Goal: Task Accomplishment & Management: Use online tool/utility

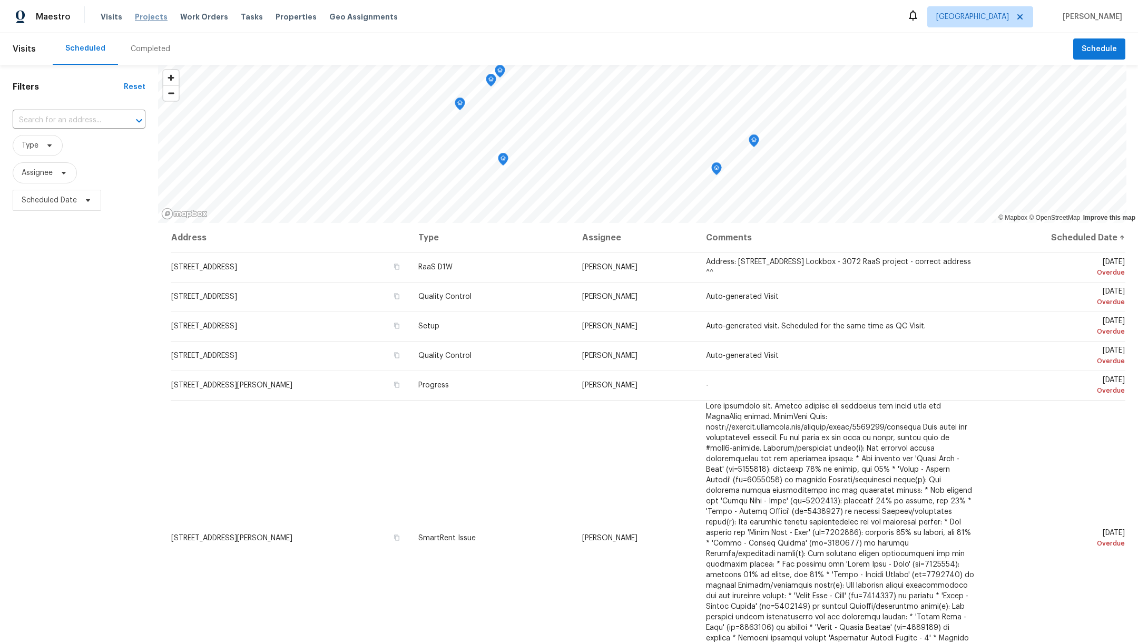
click at [150, 17] on span "Projects" at bounding box center [151, 17] width 33 height 11
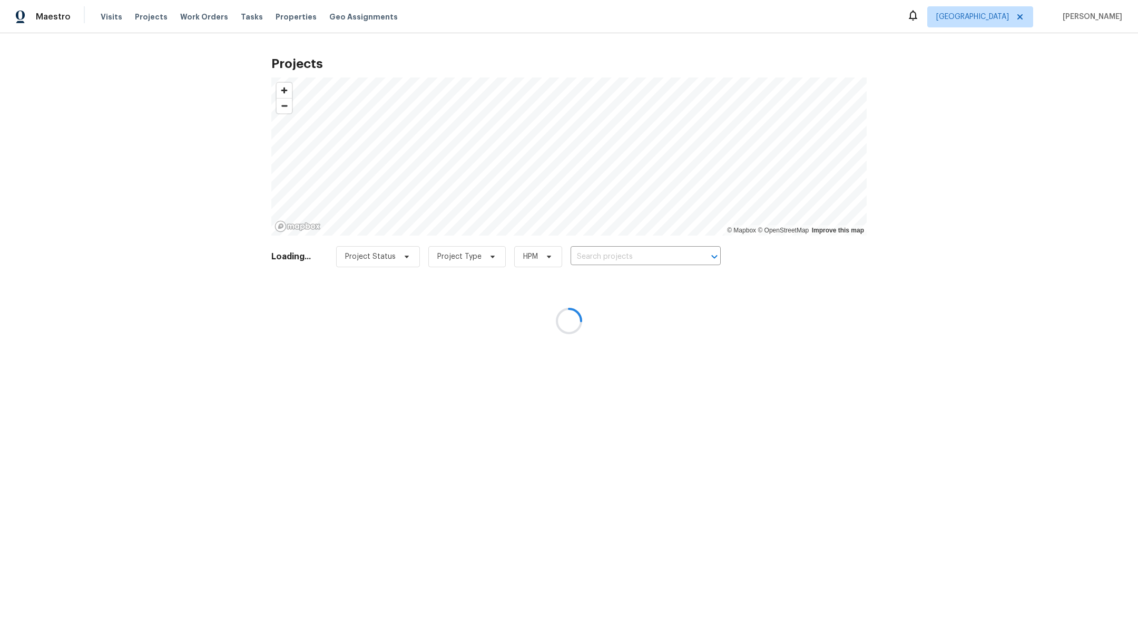
click at [648, 254] on div at bounding box center [569, 321] width 1138 height 642
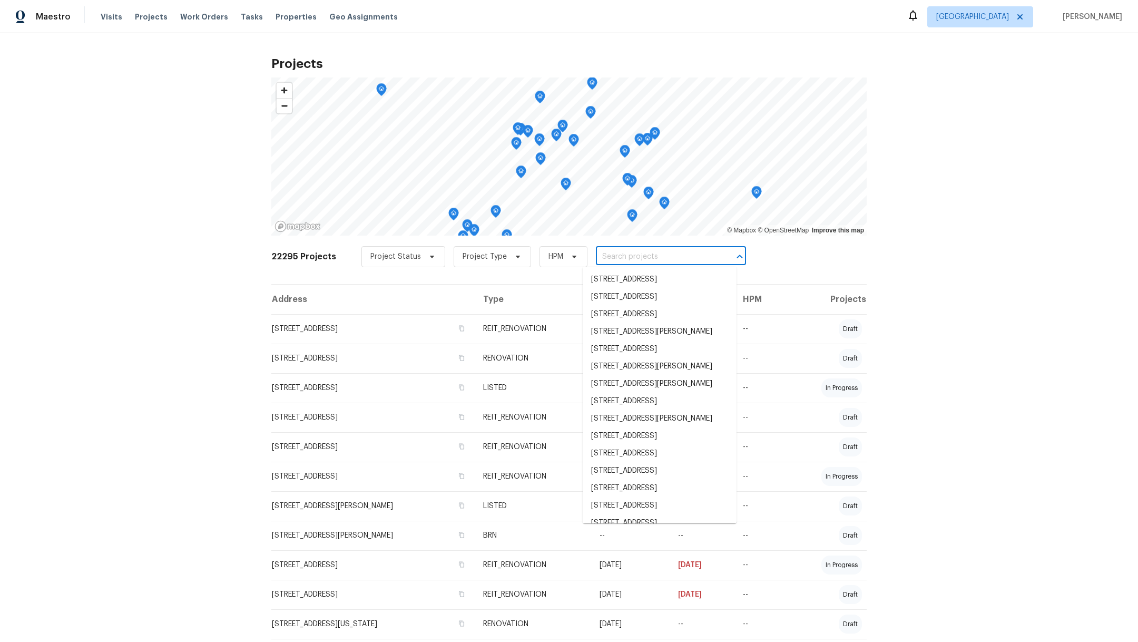
click at [636, 252] on input "text" at bounding box center [656, 257] width 121 height 16
click at [632, 269] on ul "2623 Falling Forest Ct, Richmond, TX 77406 810 Flanners Ct, Spring, TX 77373 14…" at bounding box center [660, 395] width 154 height 257
click at [632, 255] on input "text" at bounding box center [656, 257] width 121 height 16
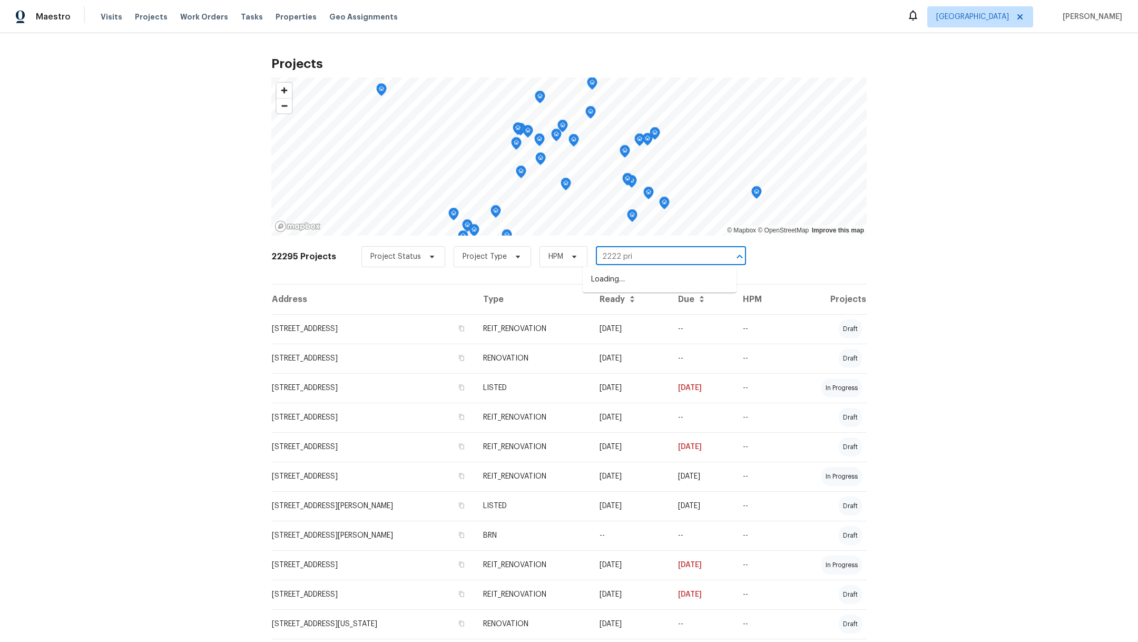
type input "2222 prin"
click at [645, 284] on li "2222 Princess Snow Cir, Katy, TX 77493" at bounding box center [660, 279] width 154 height 17
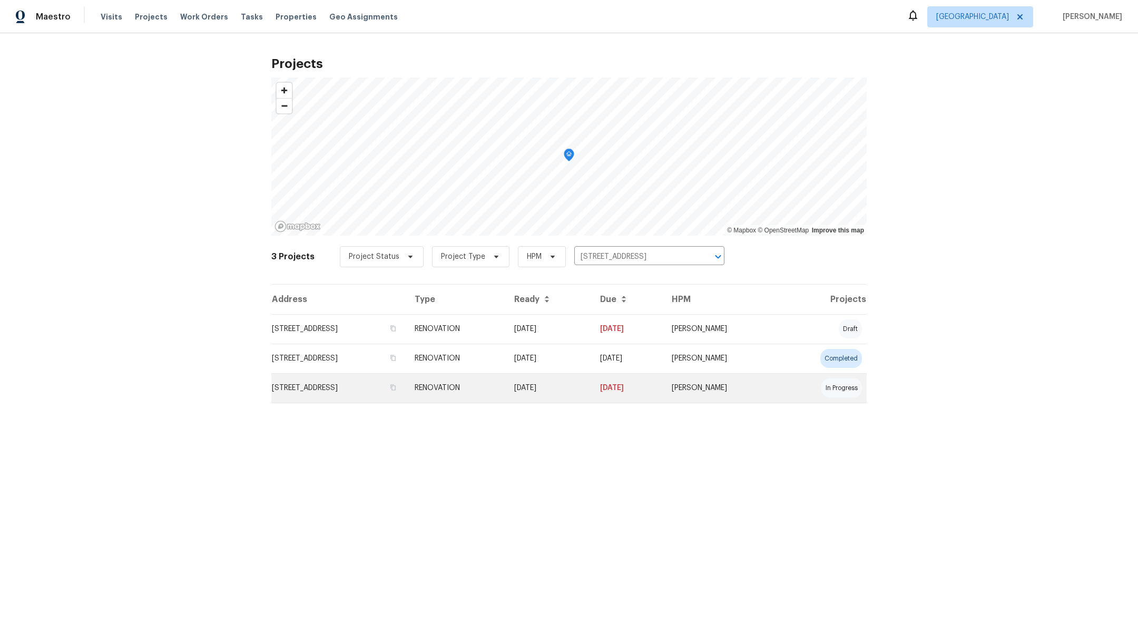
click at [343, 387] on td "2222 Princess Snow Cir, Katy, TX 77493" at bounding box center [338, 388] width 135 height 30
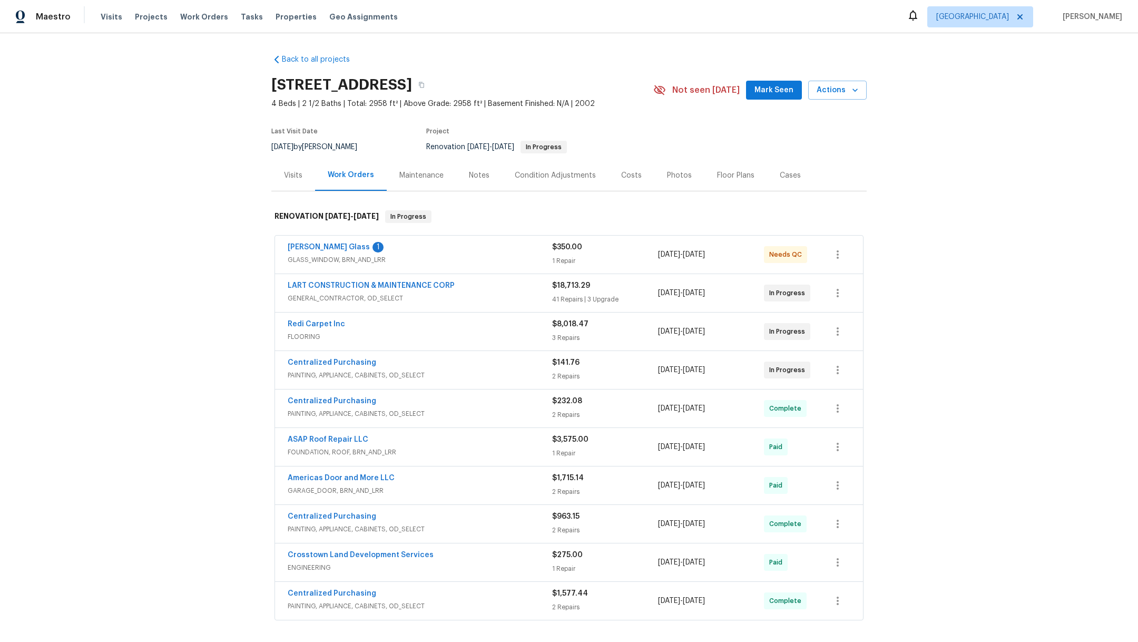
click at [464, 182] on div "Notes" at bounding box center [479, 175] width 46 height 31
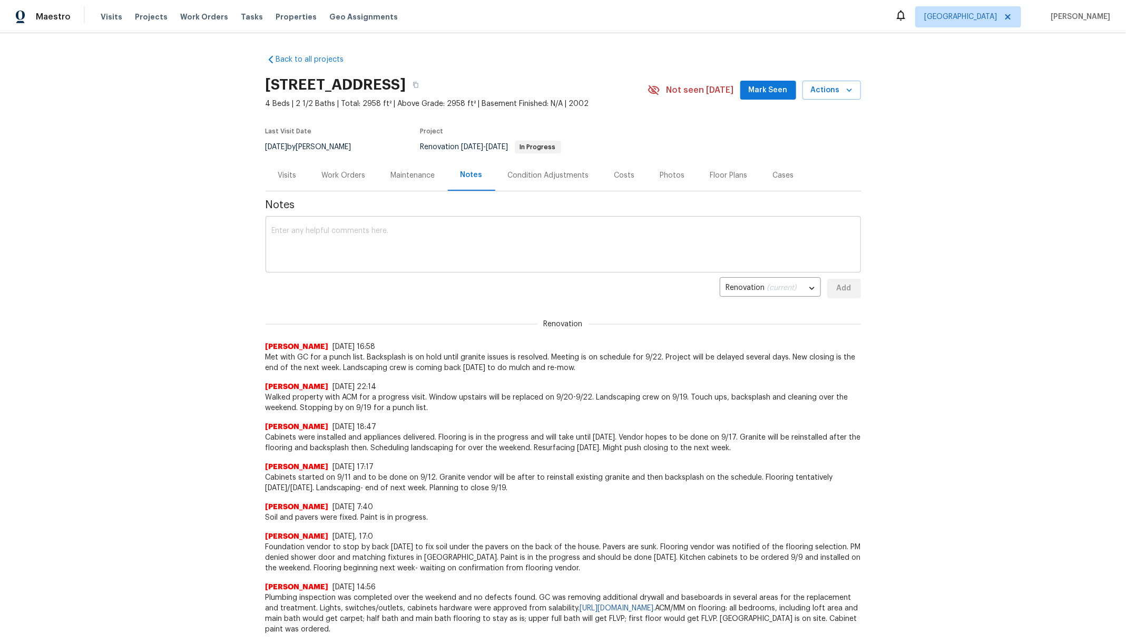
click at [400, 239] on textarea at bounding box center [563, 245] width 583 height 37
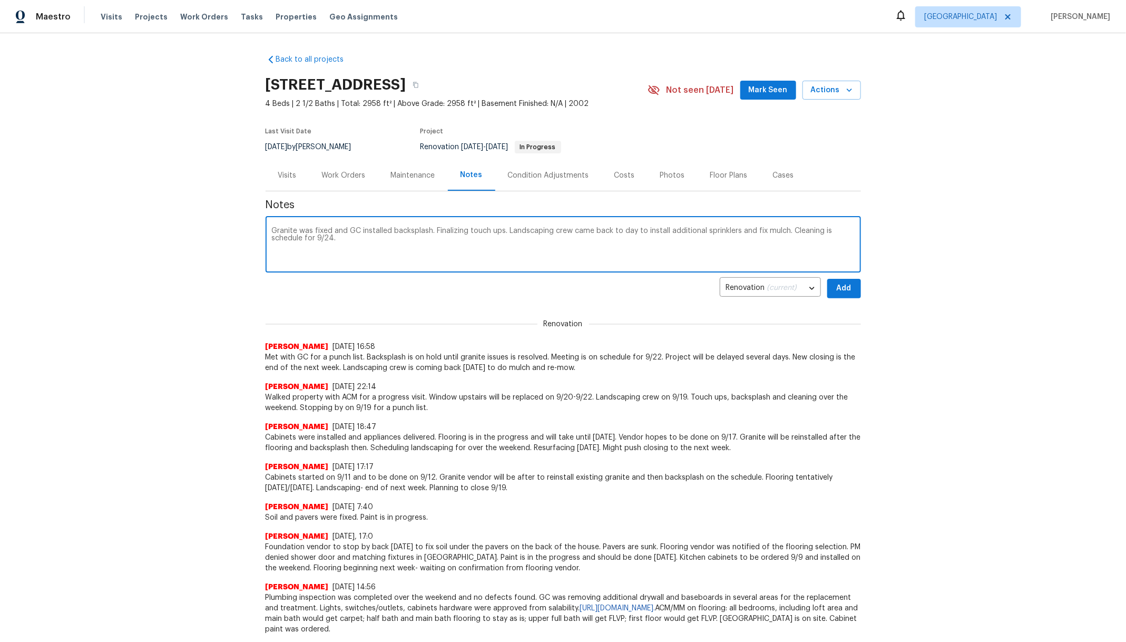
type textarea "Granite was fixed and GC installed backsplash. Finalizing touch ups. Landscapin…"
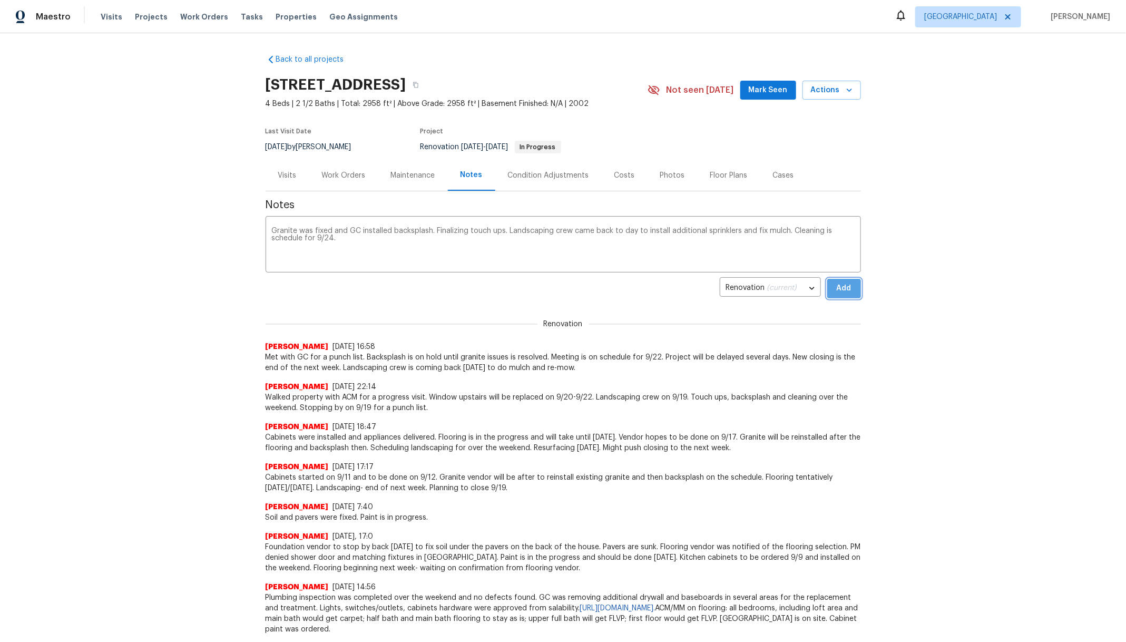
click at [846, 289] on span "Add" at bounding box center [844, 288] width 17 height 13
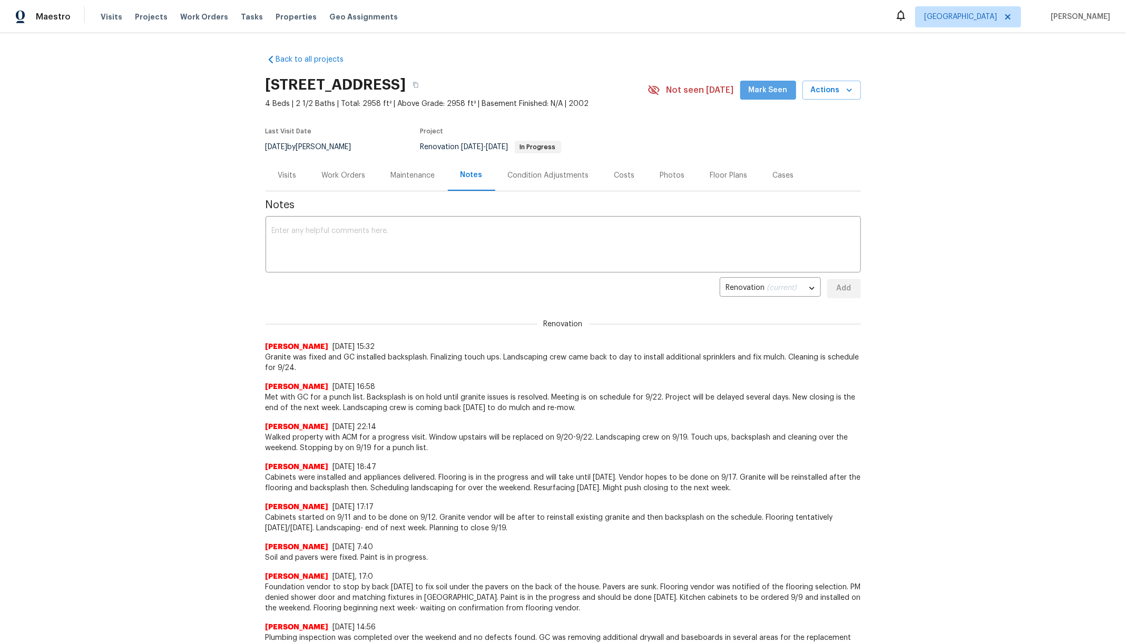
click at [772, 95] on span "Mark Seen" at bounding box center [768, 90] width 39 height 13
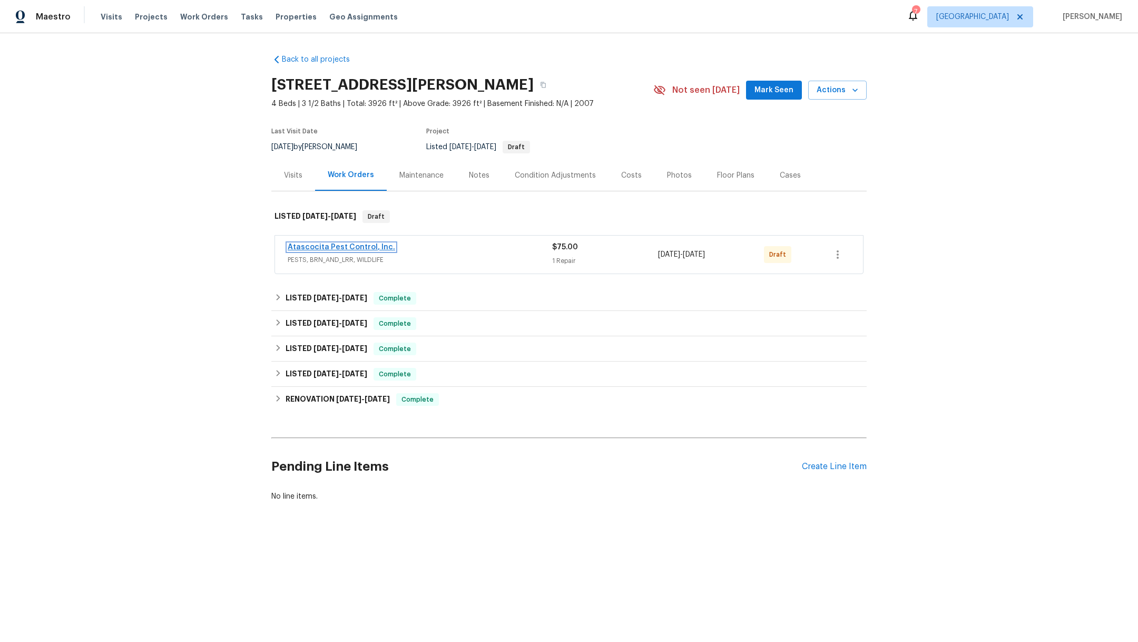
click at [344, 247] on link "Atascocita Pest Control, Inc." at bounding box center [342, 246] width 108 height 7
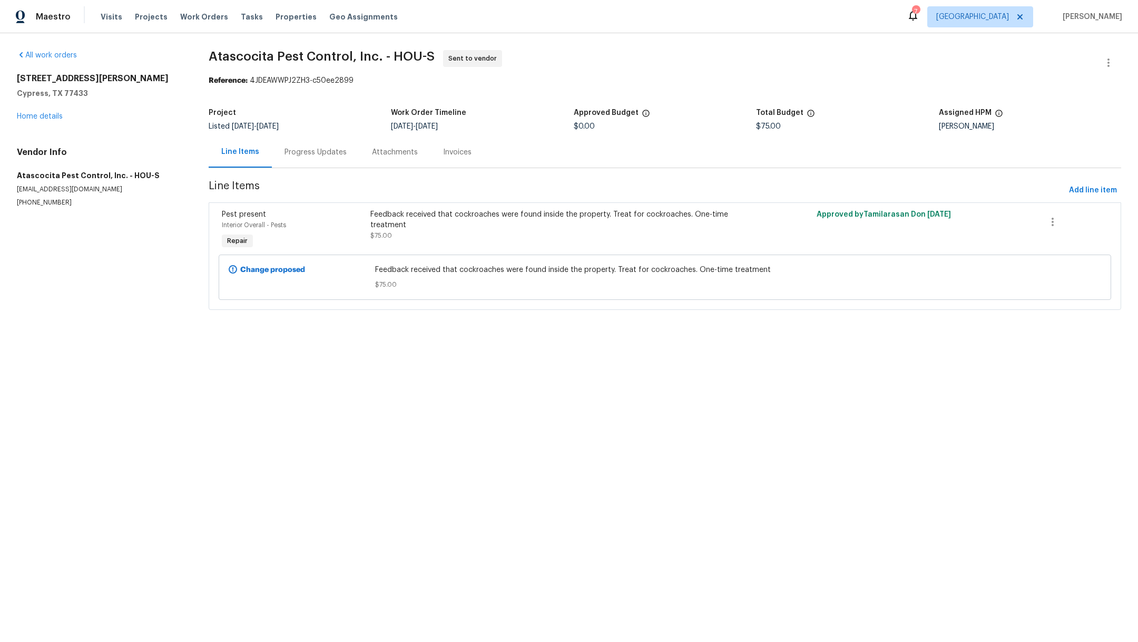
click at [333, 152] on div "Progress Updates" at bounding box center [316, 152] width 62 height 11
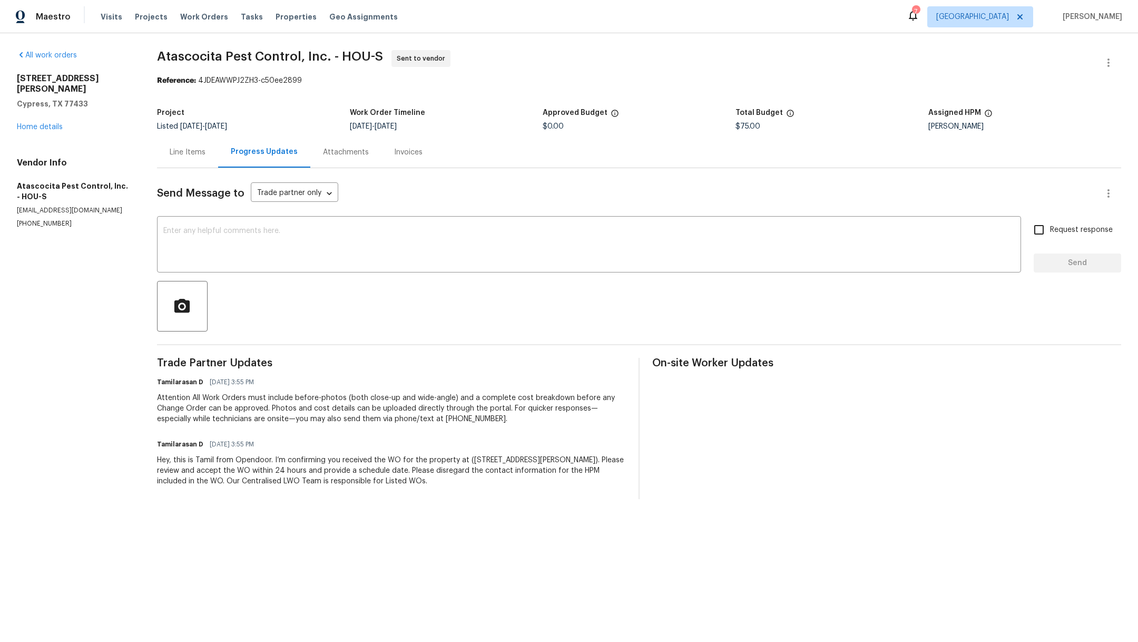
click at [197, 153] on div "Line Items" at bounding box center [188, 152] width 36 height 11
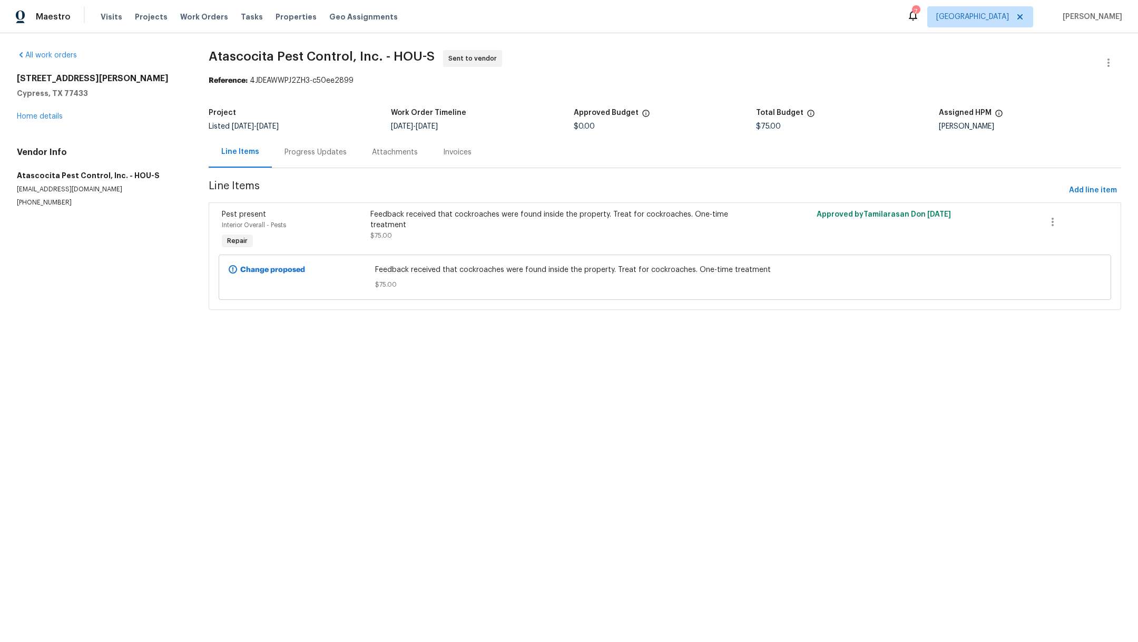
click at [320, 149] on div "Progress Updates" at bounding box center [316, 152] width 62 height 11
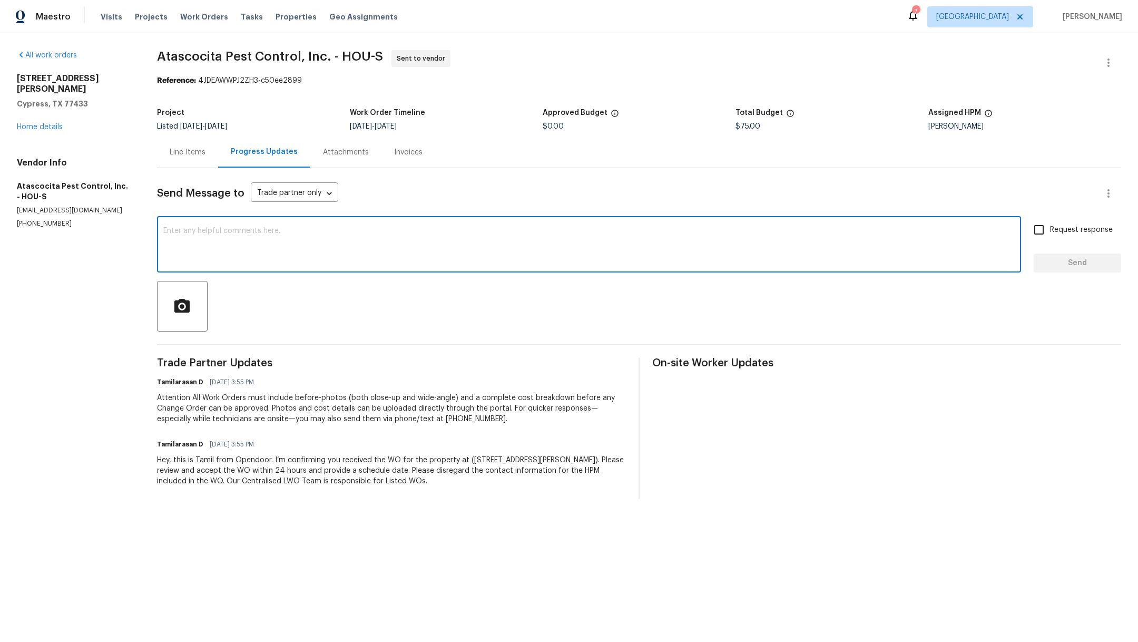
click at [260, 244] on textarea at bounding box center [589, 245] width 852 height 37
type textarea "r"
type textarea "[PERSON_NAME], most likely those are"
drag, startPoint x: 291, startPoint y: 229, endPoint x: 76, endPoint y: 230, distance: 214.5
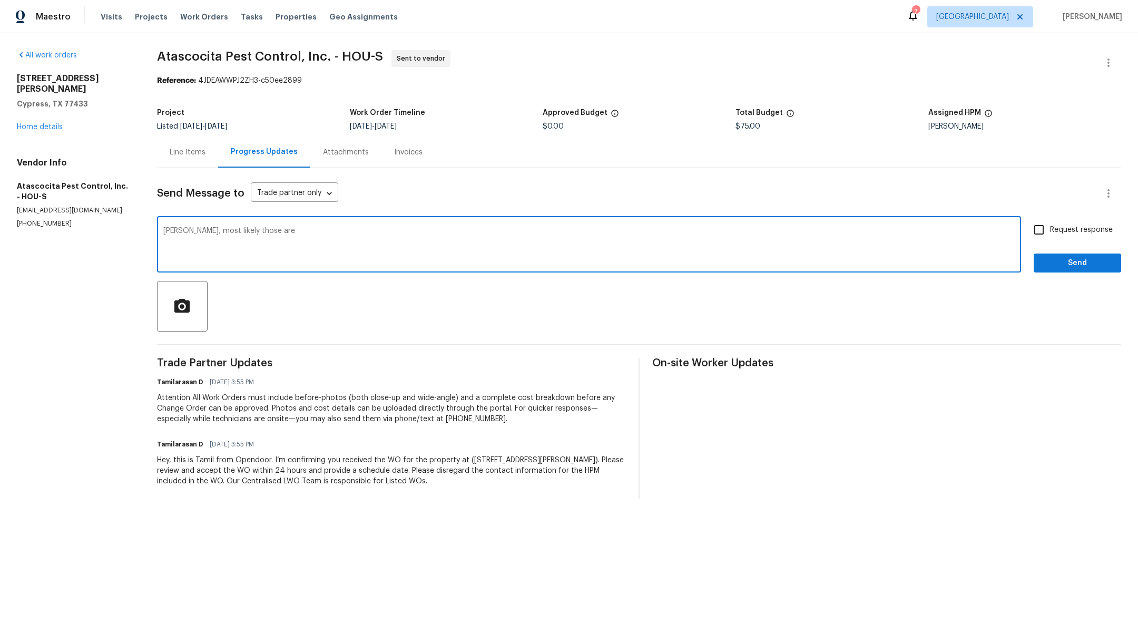
click at [76, 230] on div "All work orders [STREET_ADDRESS][PERSON_NAME] Home details Vendor Info Atascoci…" at bounding box center [569, 274] width 1138 height 483
click at [57, 123] on link "Home details" at bounding box center [40, 126] width 46 height 7
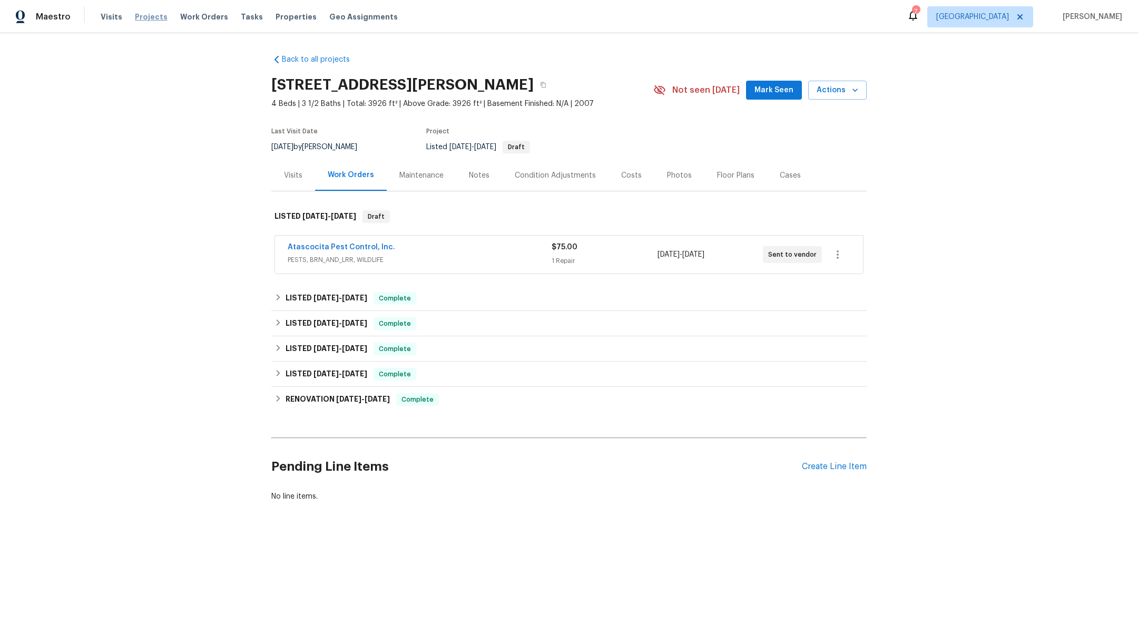
click at [149, 19] on span "Projects" at bounding box center [151, 17] width 33 height 11
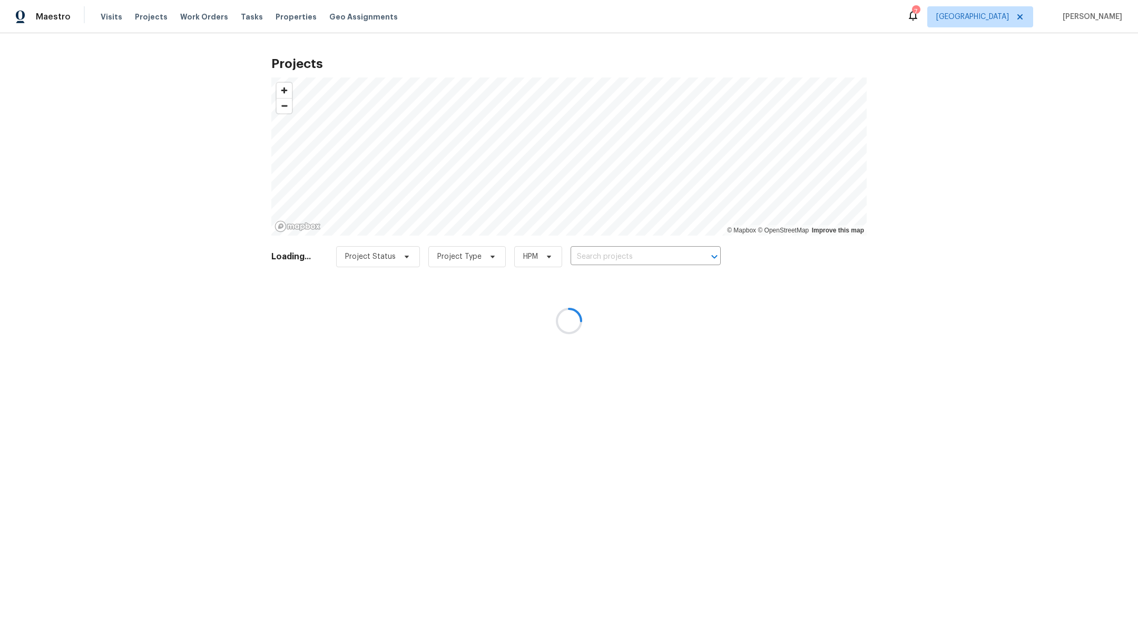
click at [624, 247] on div at bounding box center [569, 321] width 1138 height 642
click at [622, 254] on div at bounding box center [569, 321] width 1138 height 642
click at [626, 259] on div at bounding box center [569, 321] width 1138 height 642
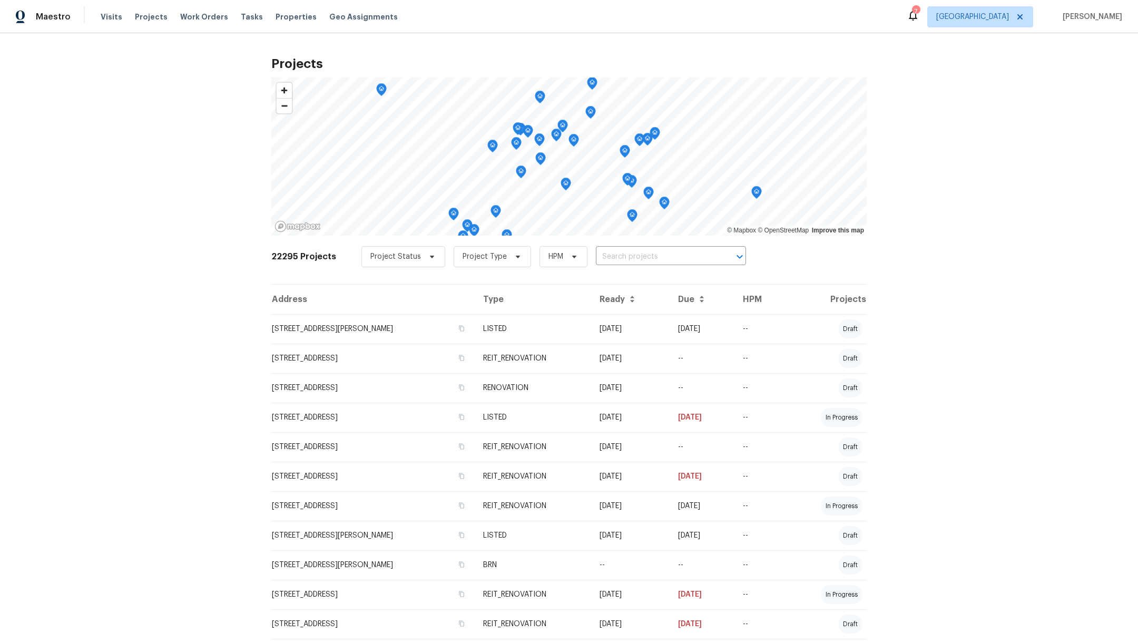
click at [626, 259] on input "text" at bounding box center [656, 257] width 121 height 16
type input "3231"
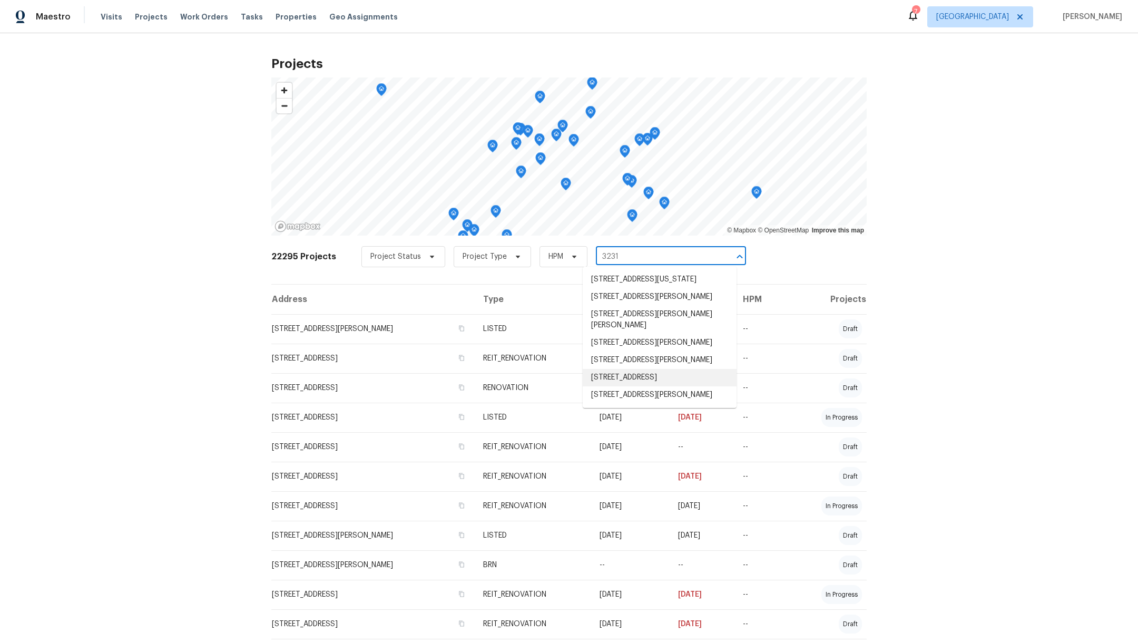
click at [627, 386] on li "[STREET_ADDRESS]" at bounding box center [660, 377] width 154 height 17
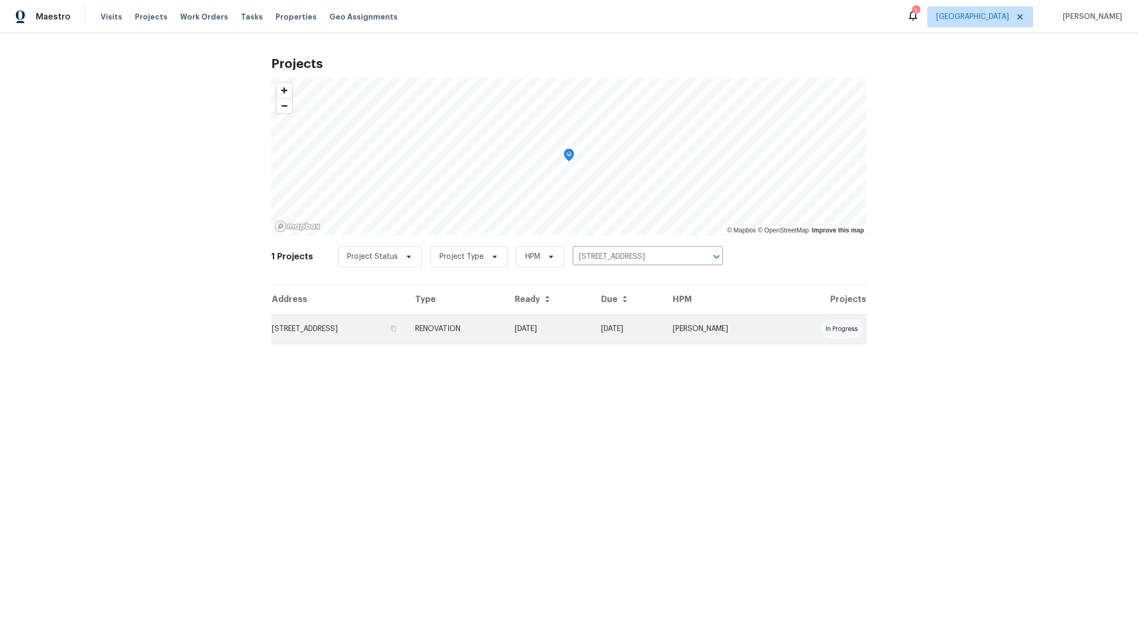
click at [384, 329] on td "[STREET_ADDRESS]" at bounding box center [338, 329] width 135 height 30
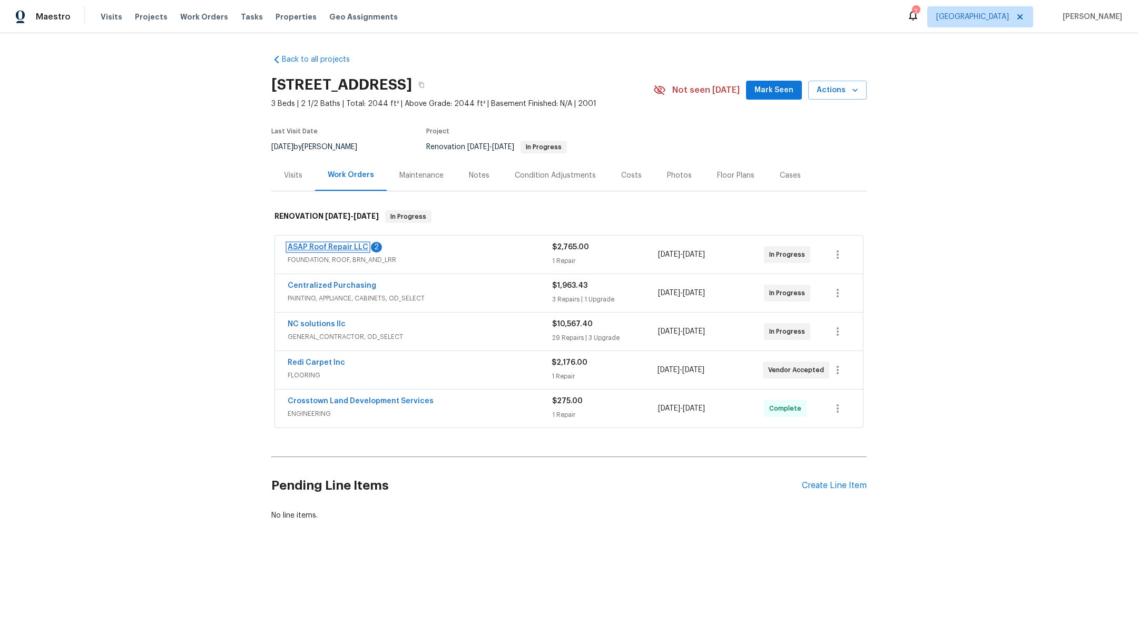
click at [332, 247] on link "ASAP Roof Repair LLC" at bounding box center [328, 246] width 81 height 7
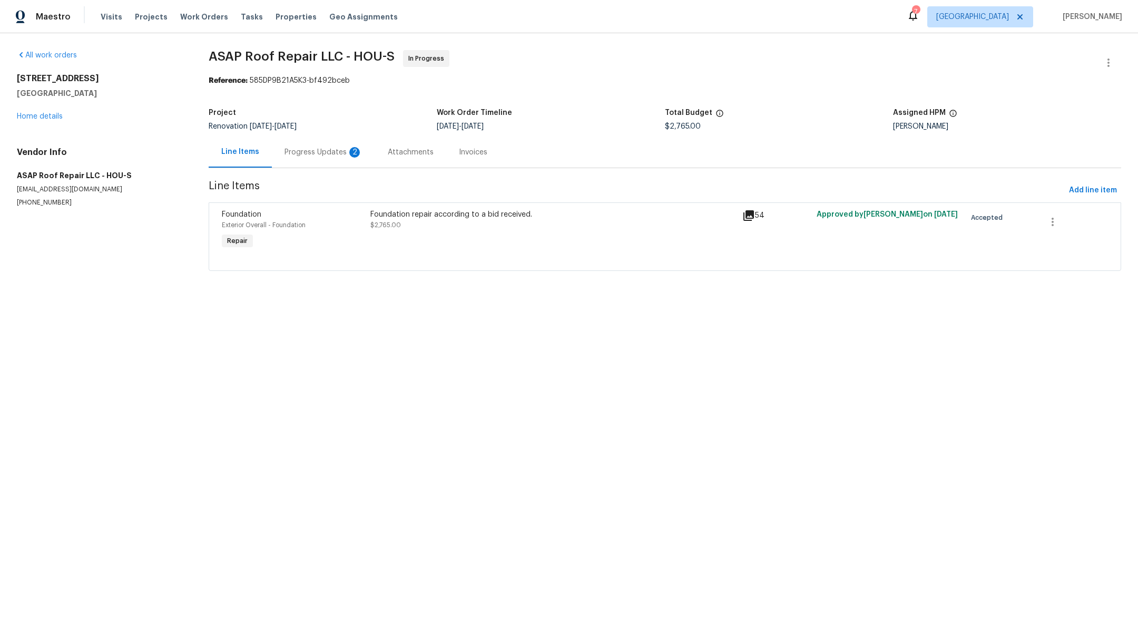
click at [326, 151] on div "Progress Updates 2" at bounding box center [324, 152] width 78 height 11
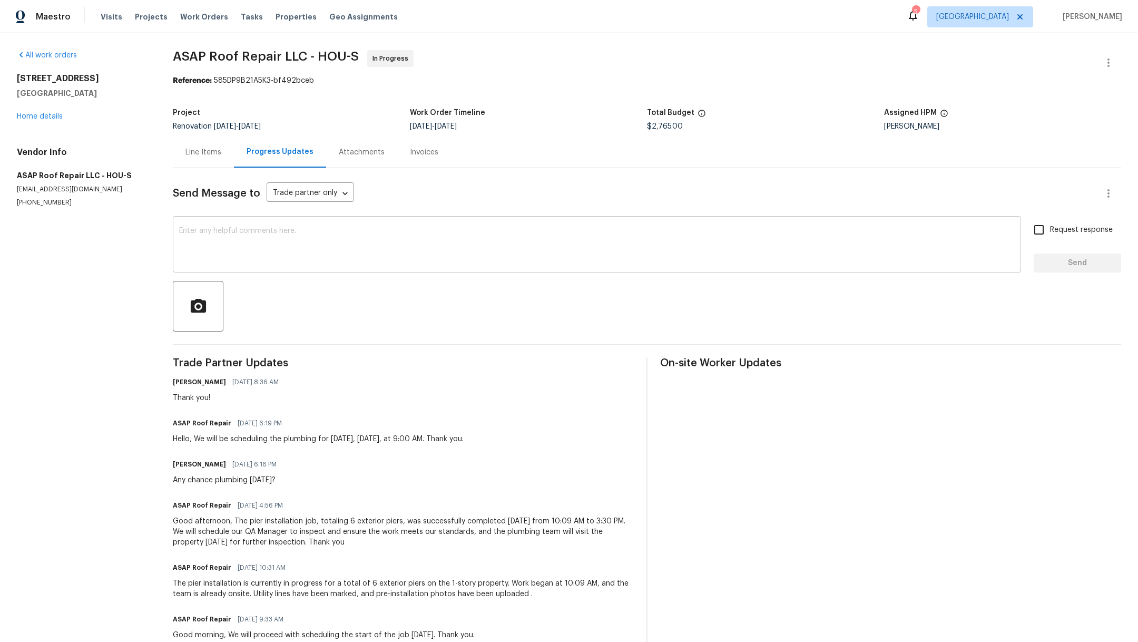
click at [357, 251] on textarea at bounding box center [597, 245] width 836 height 37
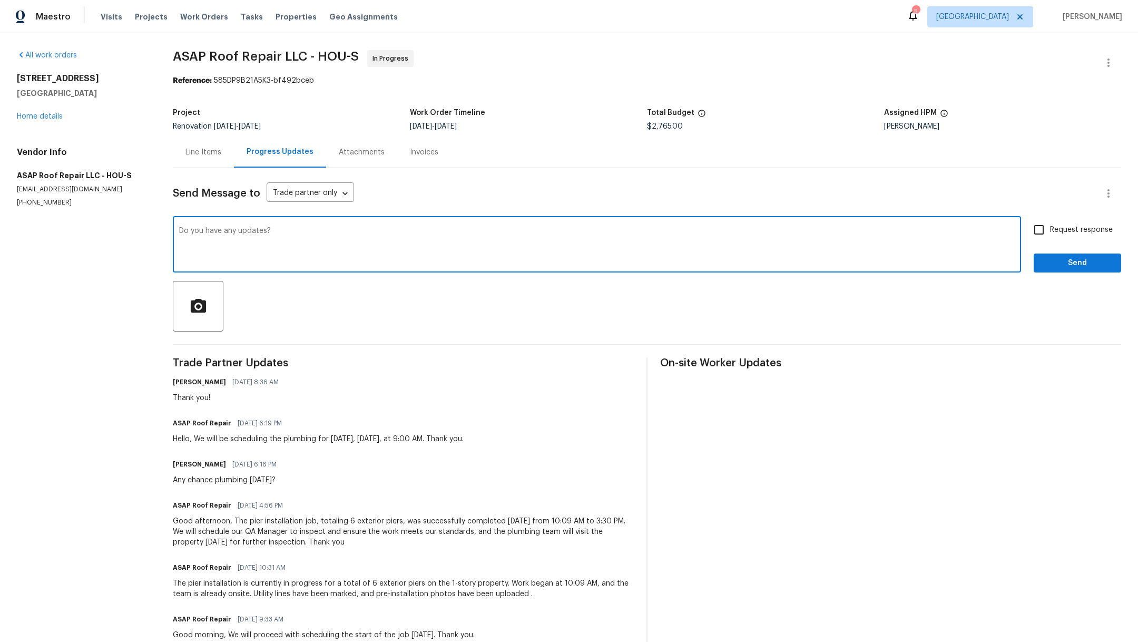
type textarea "Do you have any updates?"
click at [1028, 223] on input "Request response" at bounding box center [1039, 230] width 22 height 22
checkbox input "true"
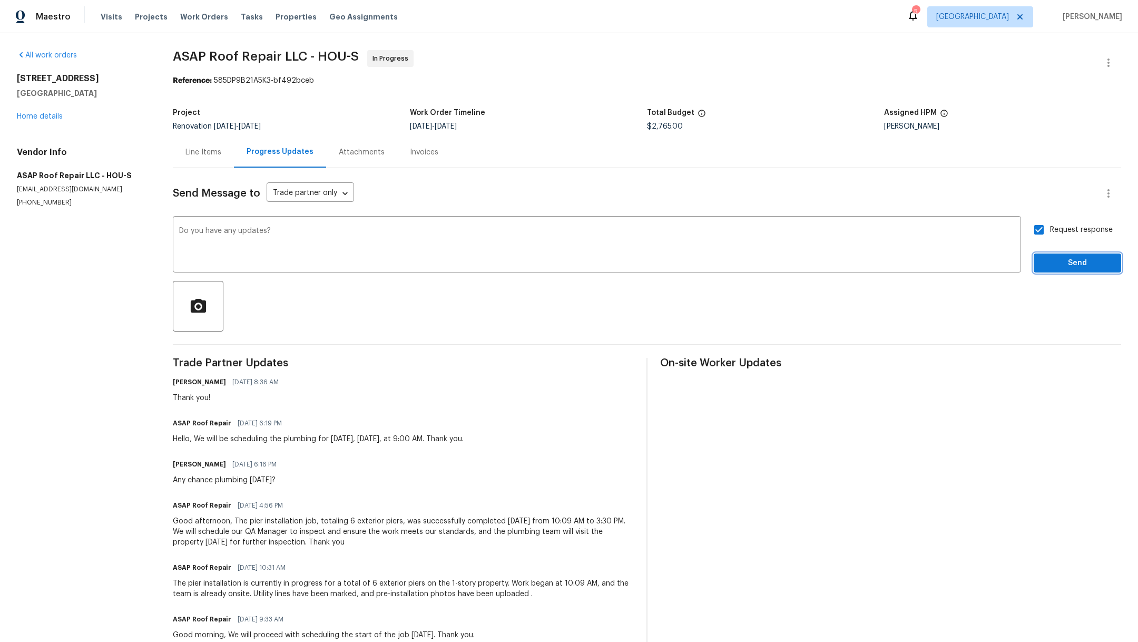
click at [1034, 254] on button "Send" at bounding box center [1077, 264] width 87 height 20
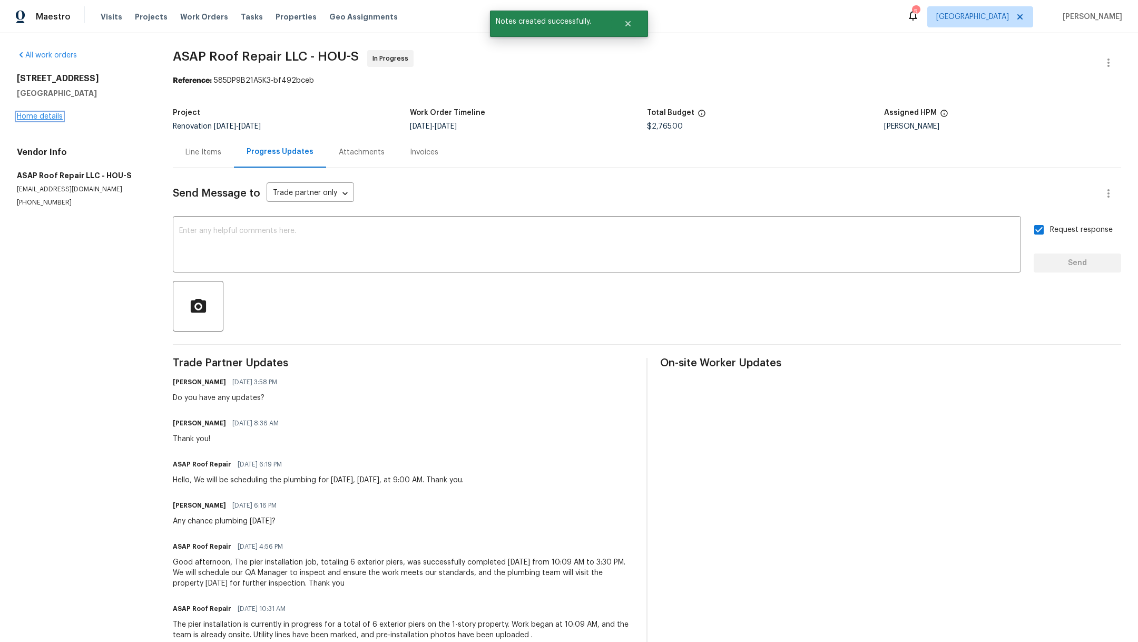
click at [33, 117] on link "Home details" at bounding box center [40, 116] width 46 height 7
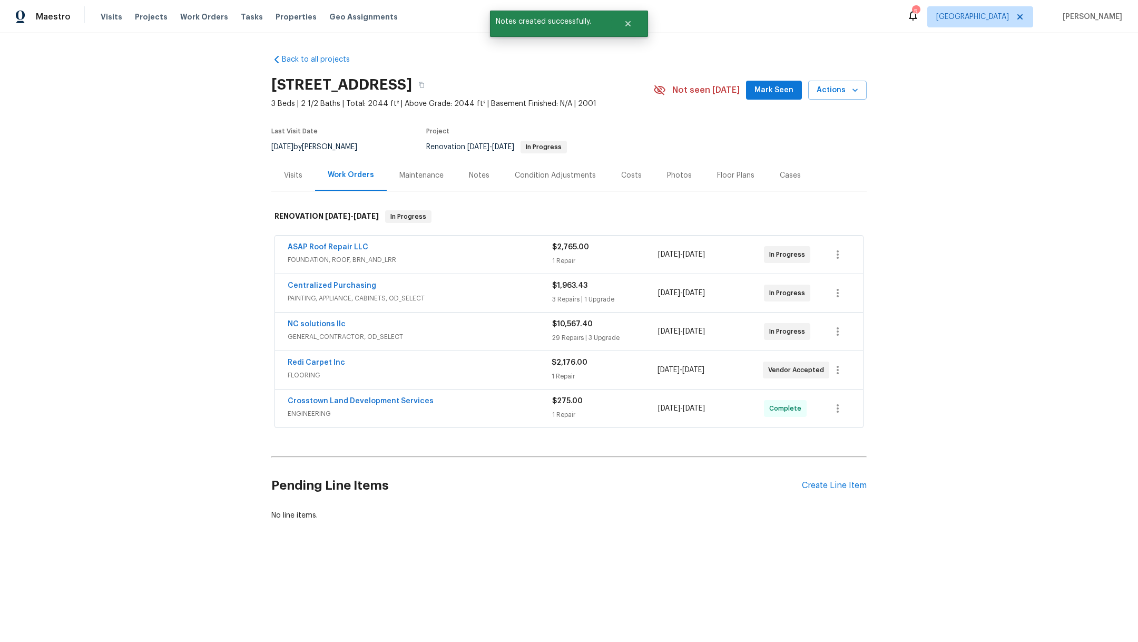
click at [469, 170] on div "Notes" at bounding box center [479, 175] width 21 height 11
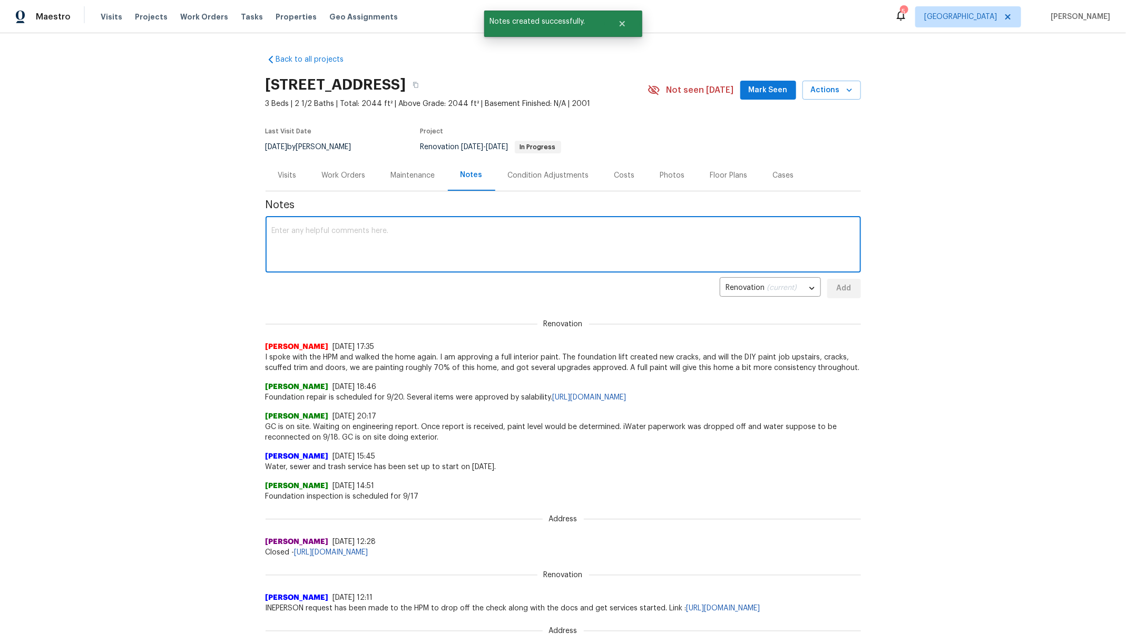
click at [352, 231] on textarea at bounding box center [563, 245] width 583 height 37
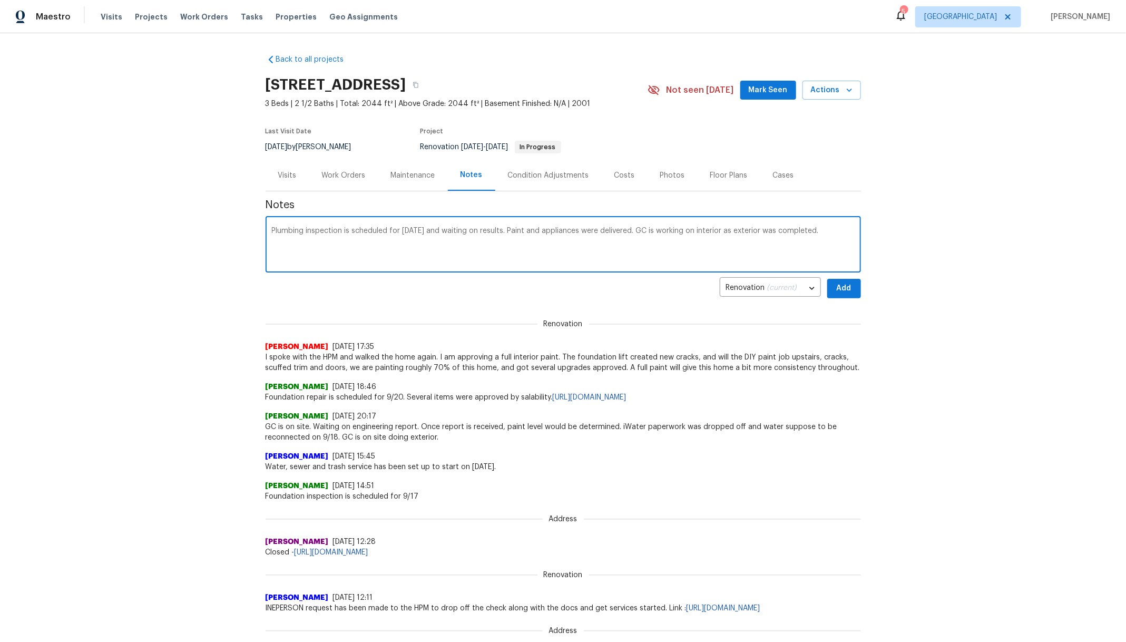
type textarea "Plumbing inspection is scheduled for [DATE] and waiting on results. Paint and a…"
click at [842, 292] on span "Add" at bounding box center [844, 288] width 17 height 13
